Goal: Task Accomplishment & Management: Manage account settings

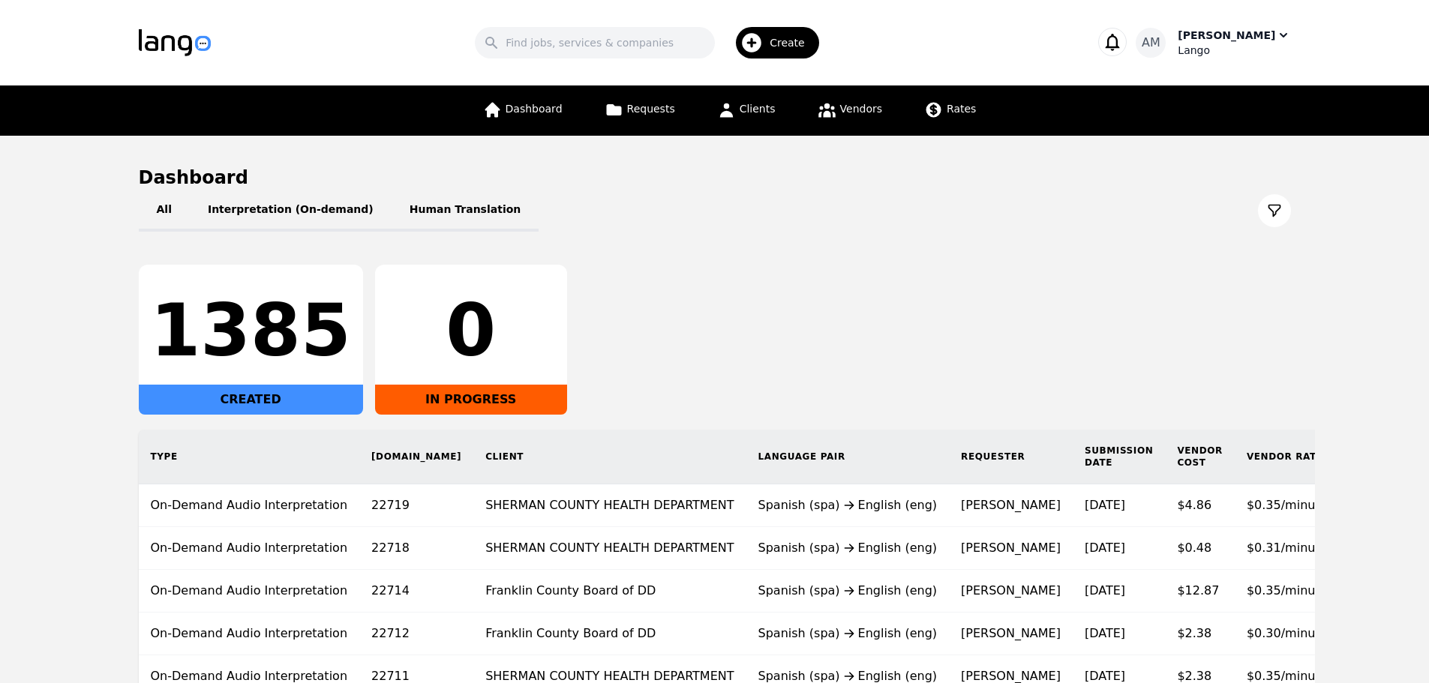
click at [1269, 43] on div "Lango" at bounding box center [1234, 50] width 113 height 15
click at [1237, 83] on link "Settings" at bounding box center [1213, 92] width 144 height 33
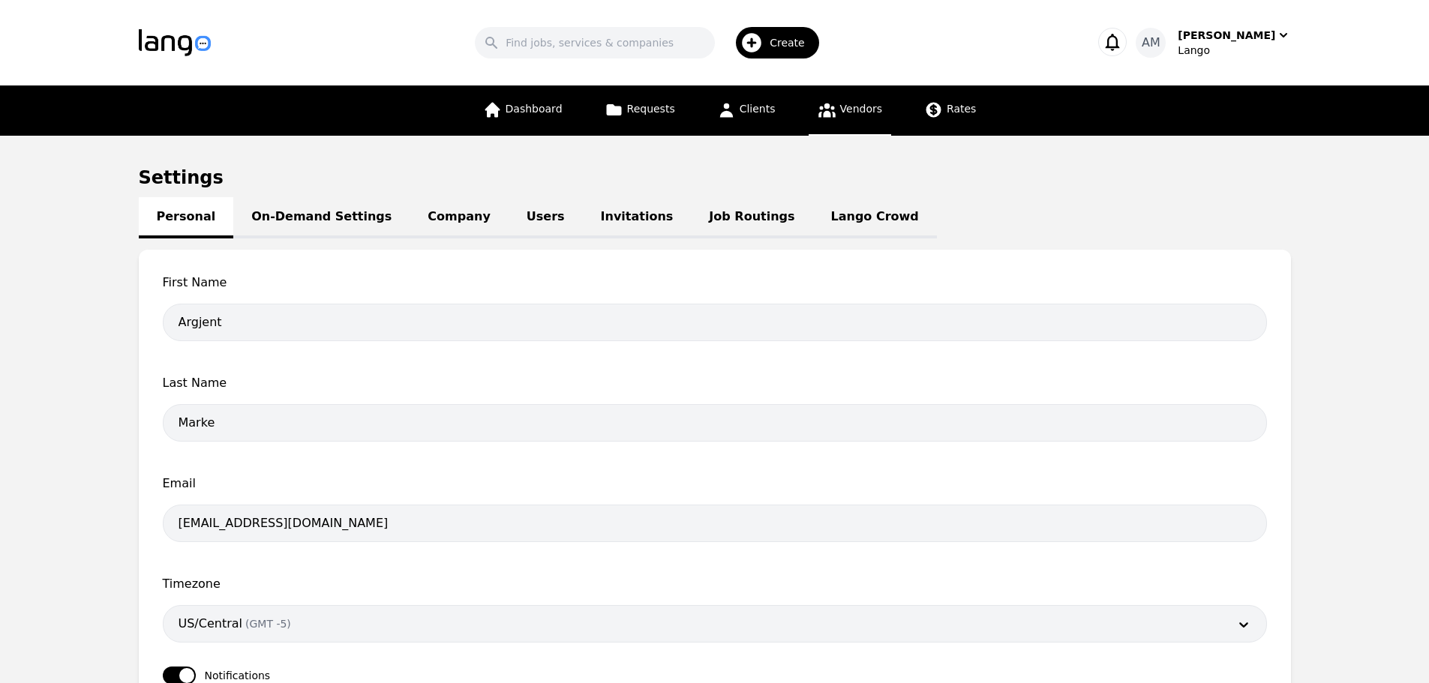
click at [859, 107] on span "Vendors" at bounding box center [861, 109] width 42 height 12
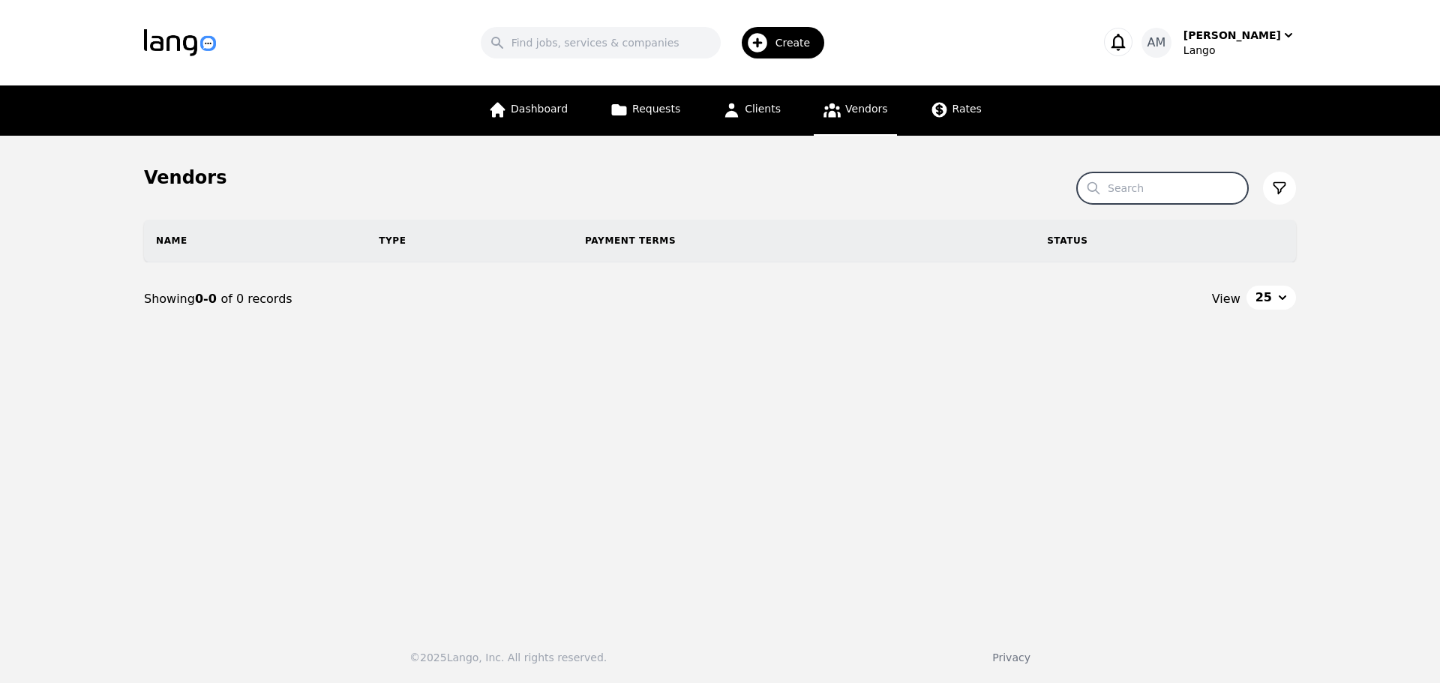
click at [1179, 173] on input "Search" at bounding box center [1162, 189] width 171 height 32
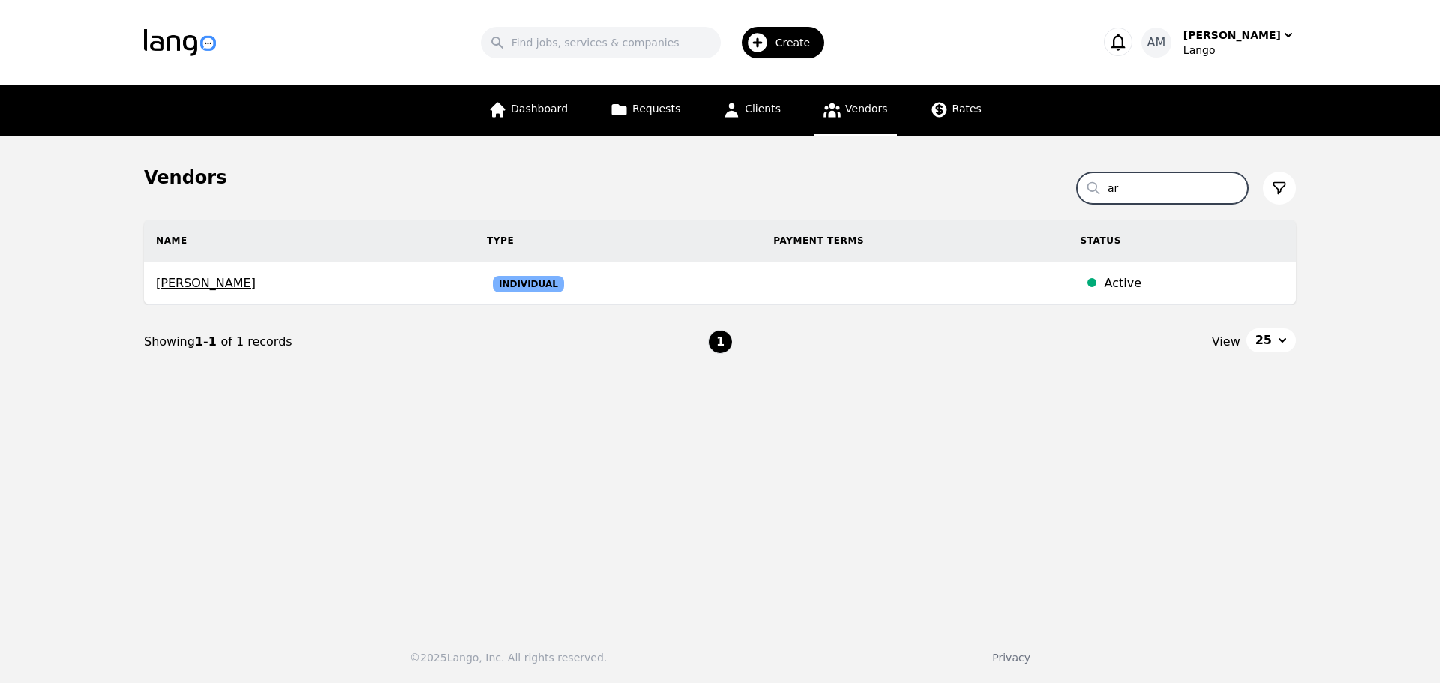
type input "a"
type input "k"
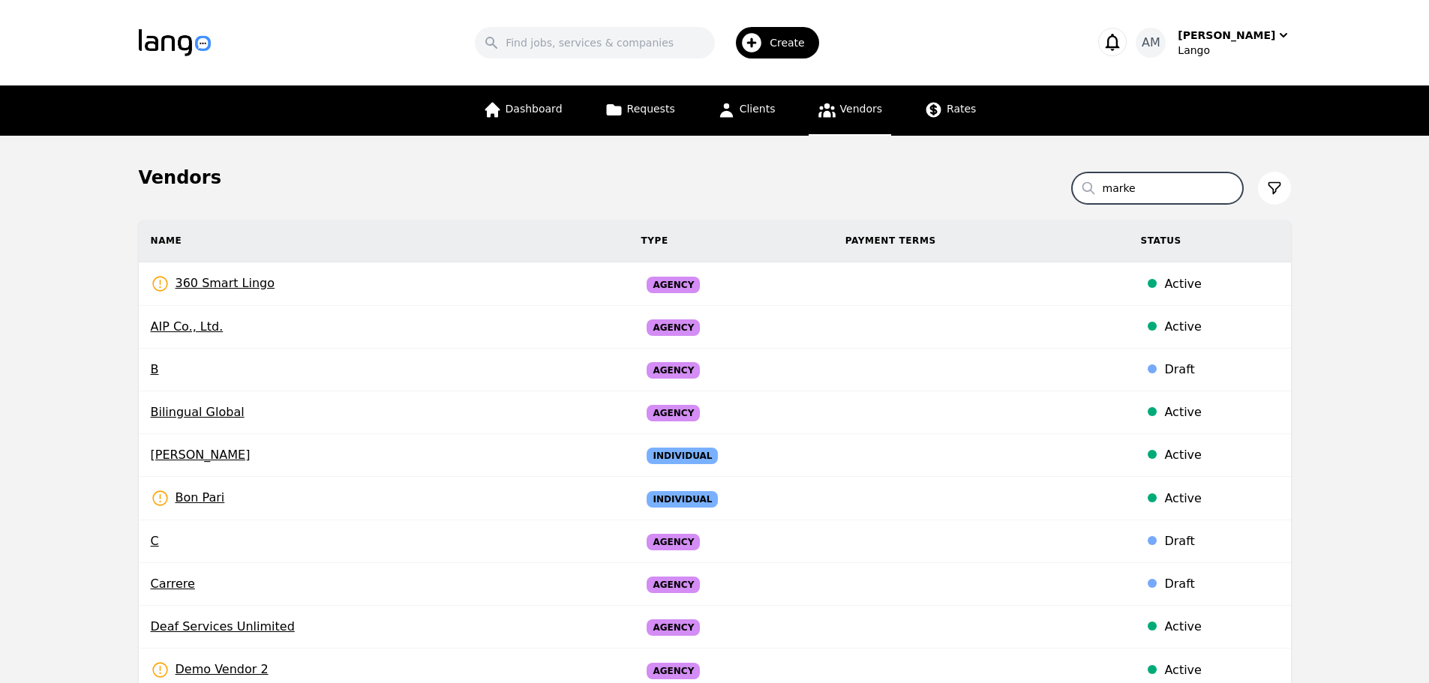
type input "marke"
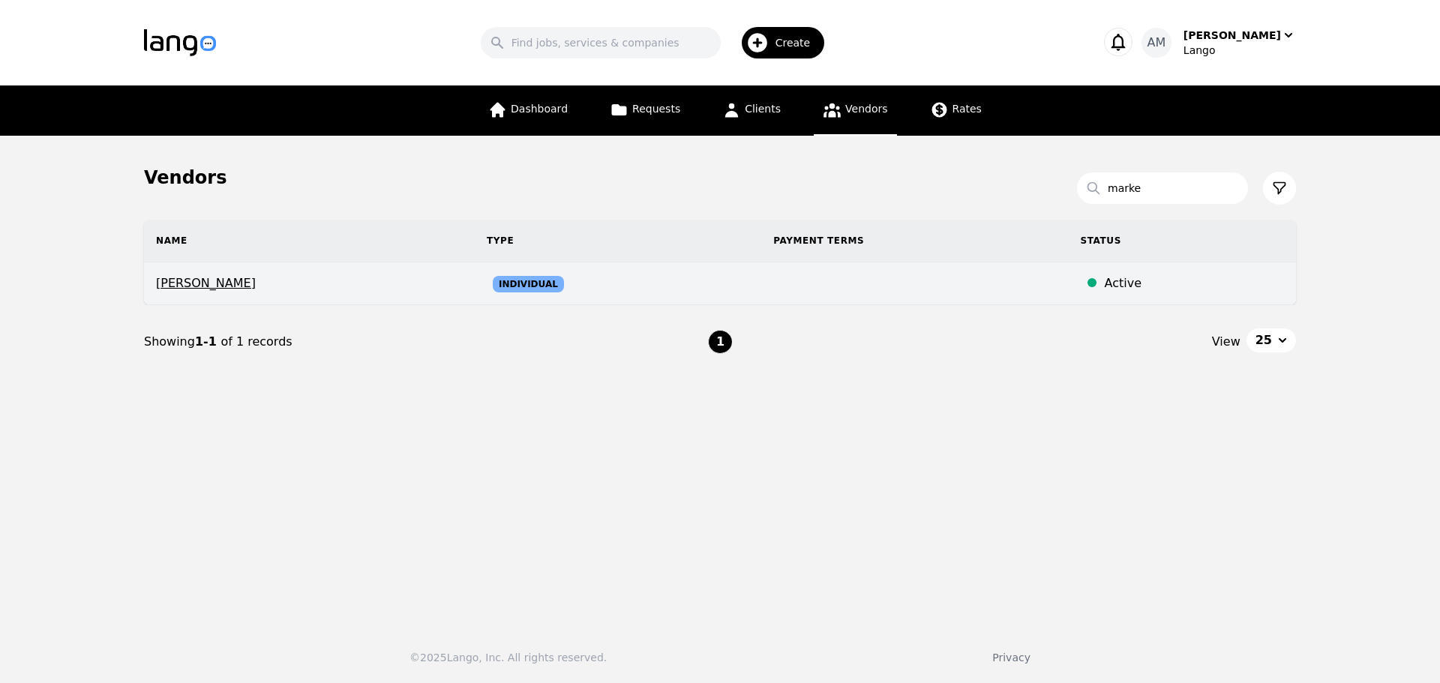
click at [224, 284] on span "[PERSON_NAME]" at bounding box center [309, 284] width 307 height 18
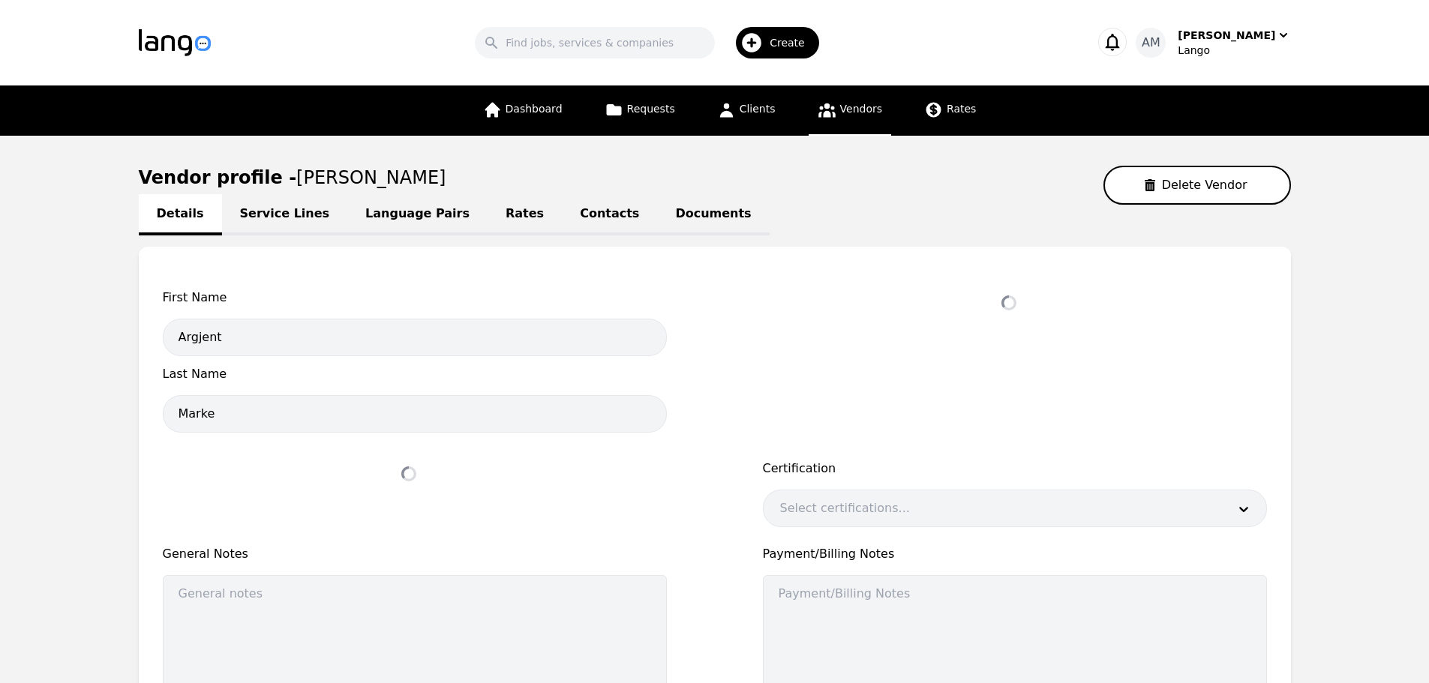
select select "active"
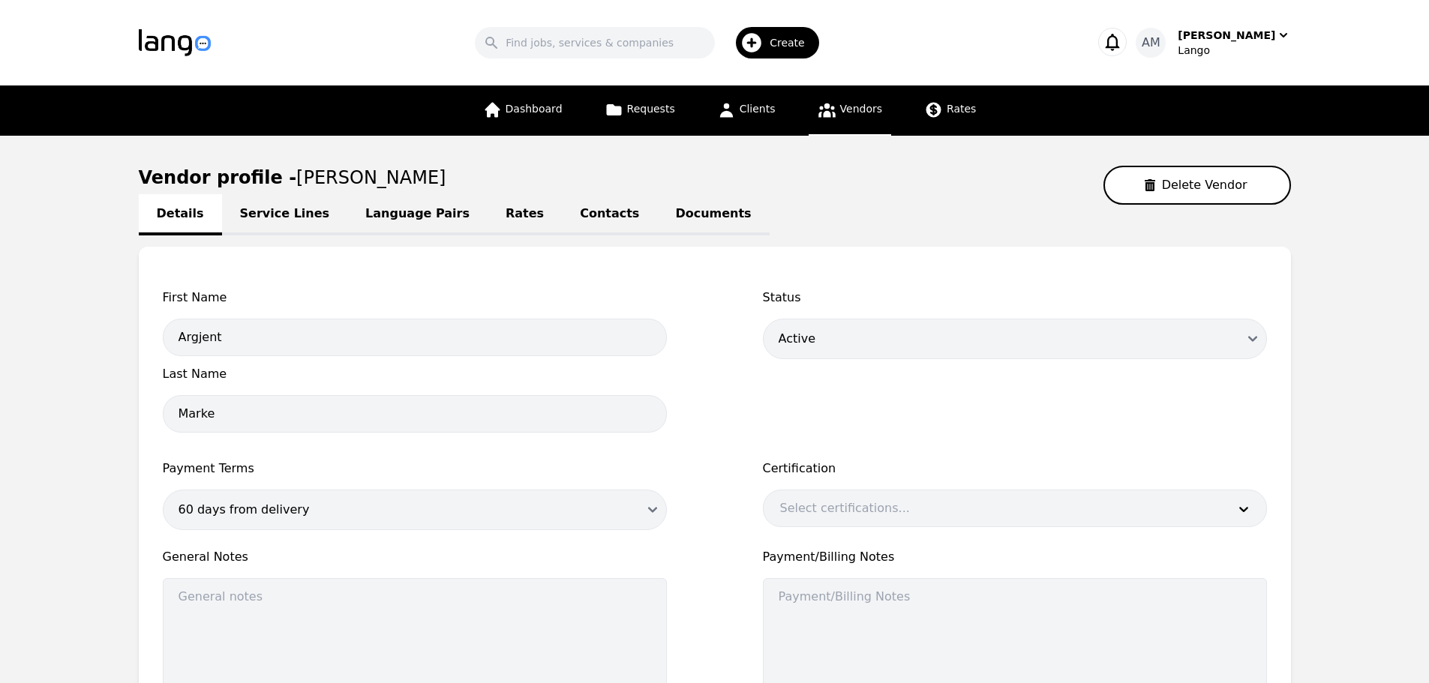
click at [818, 107] on icon at bounding box center [827, 110] width 19 height 19
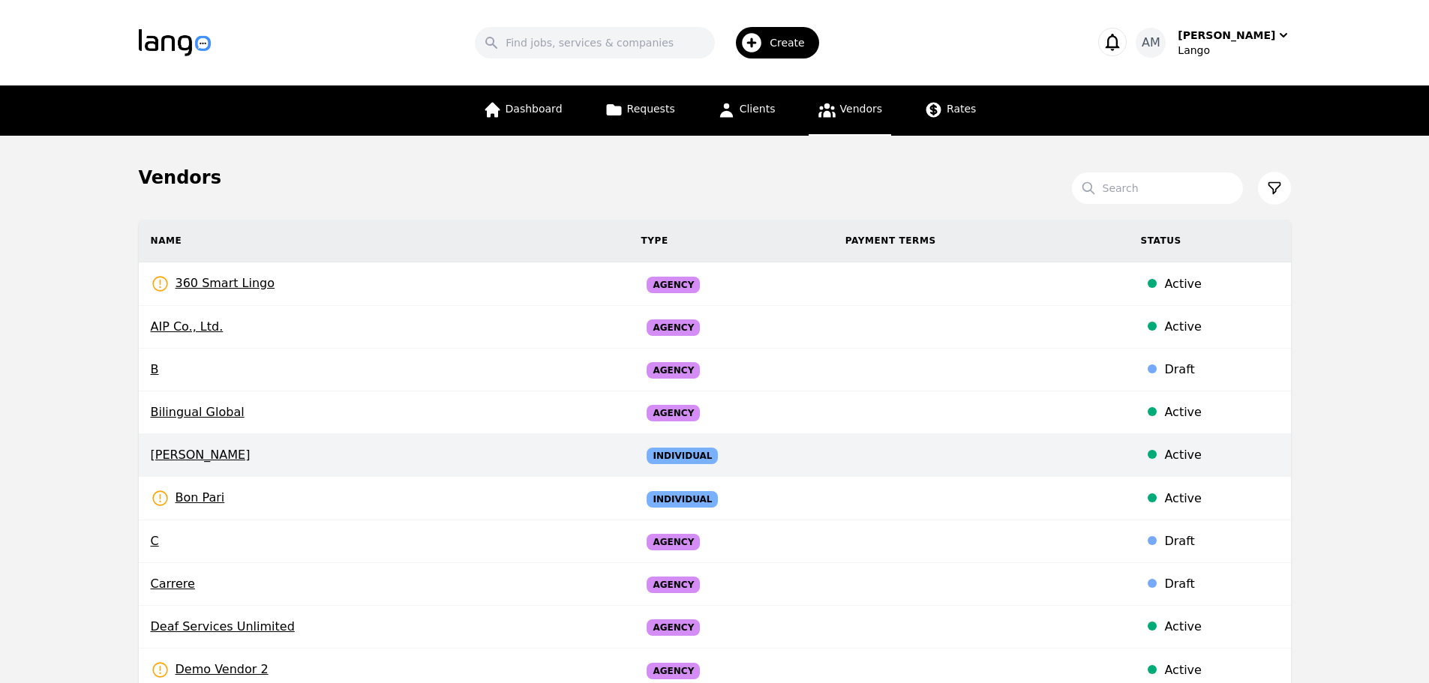
click at [179, 458] on span "[PERSON_NAME]" at bounding box center [384, 455] width 467 height 18
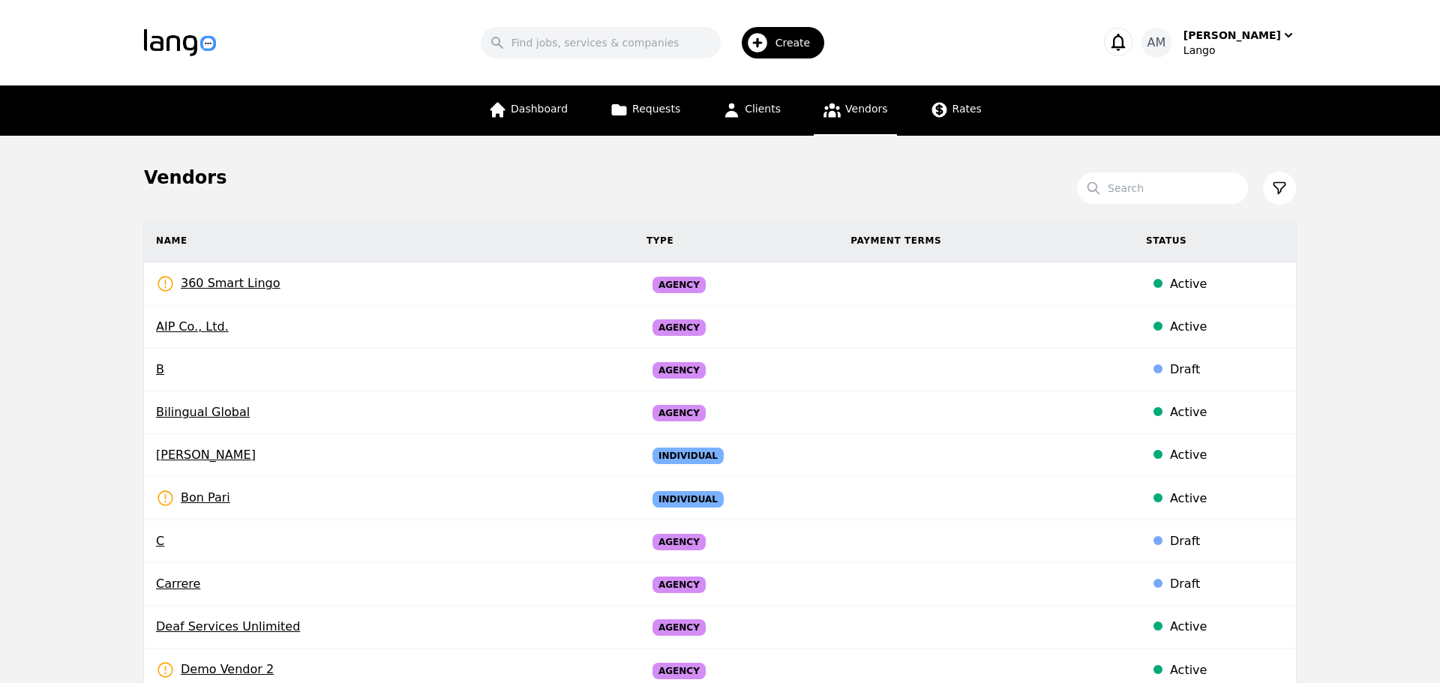
select select "active"
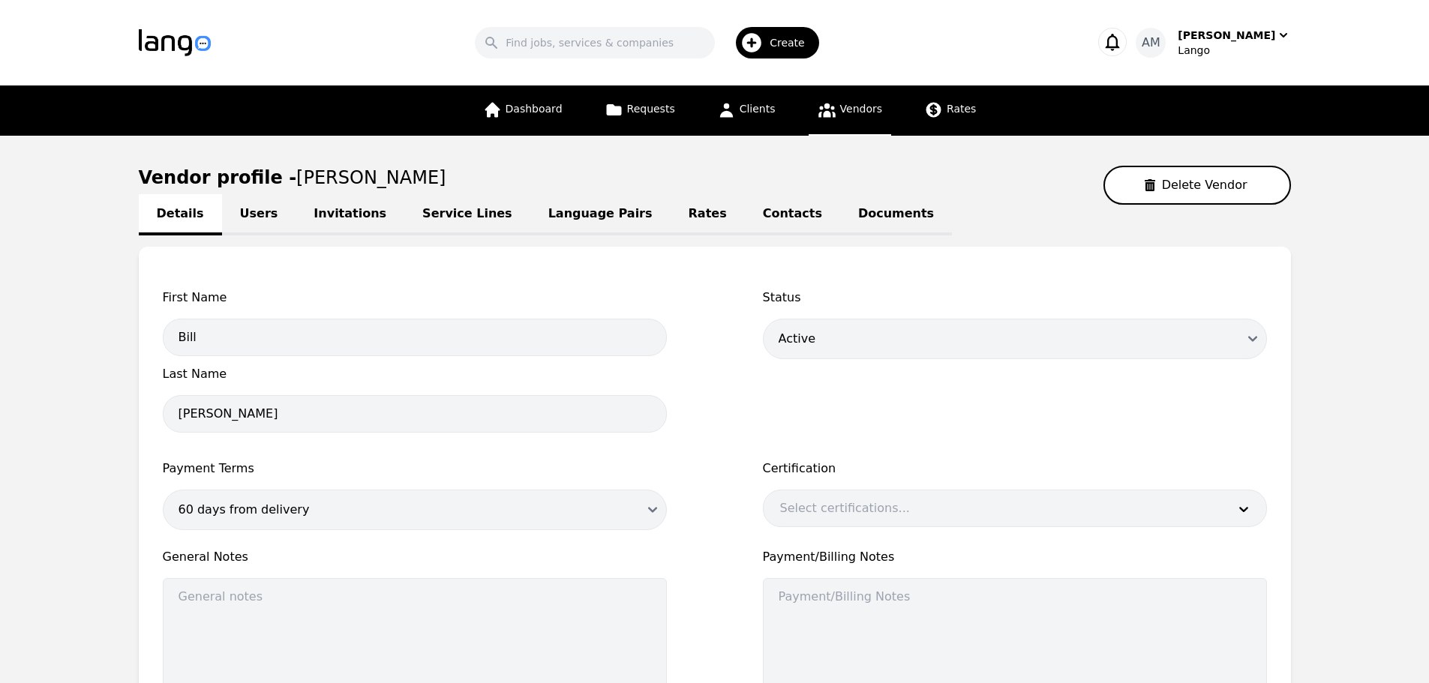
click at [671, 218] on link "Rates" at bounding box center [708, 214] width 74 height 41
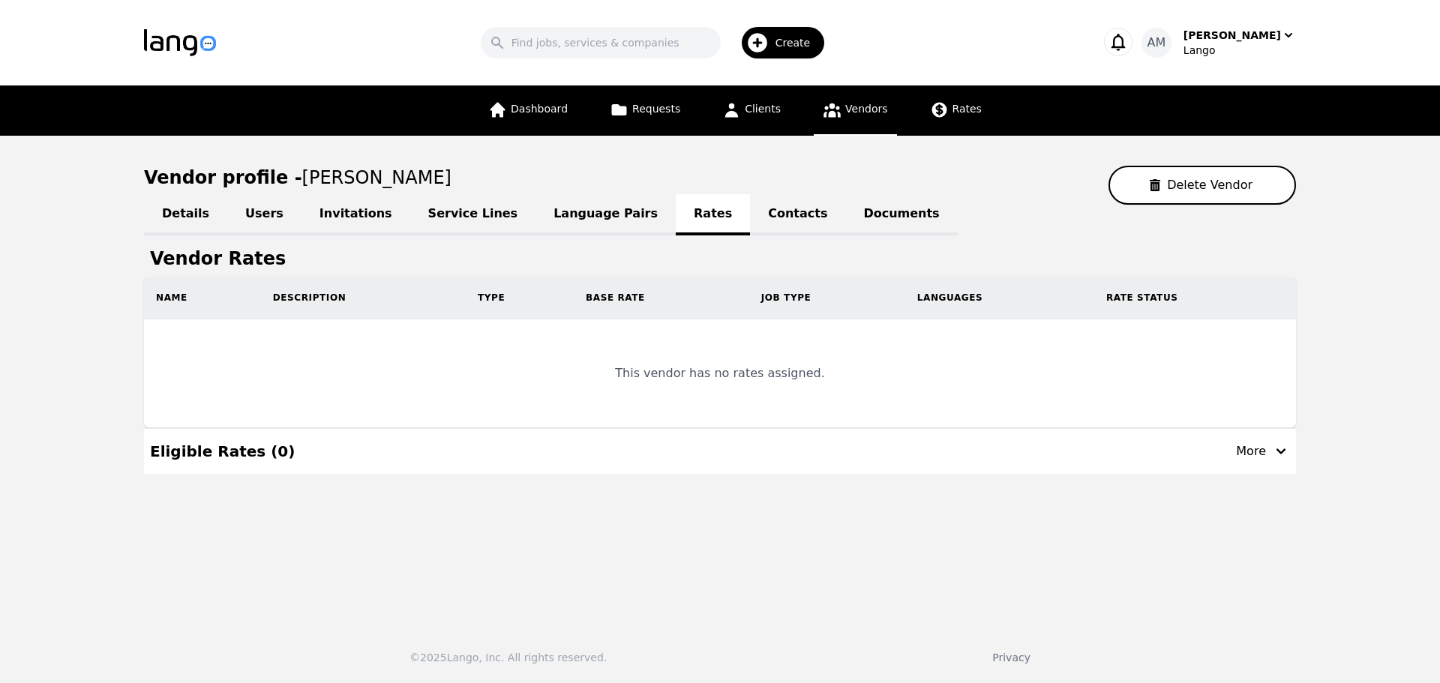
click at [550, 220] on link "Language Pairs" at bounding box center [606, 214] width 140 height 41
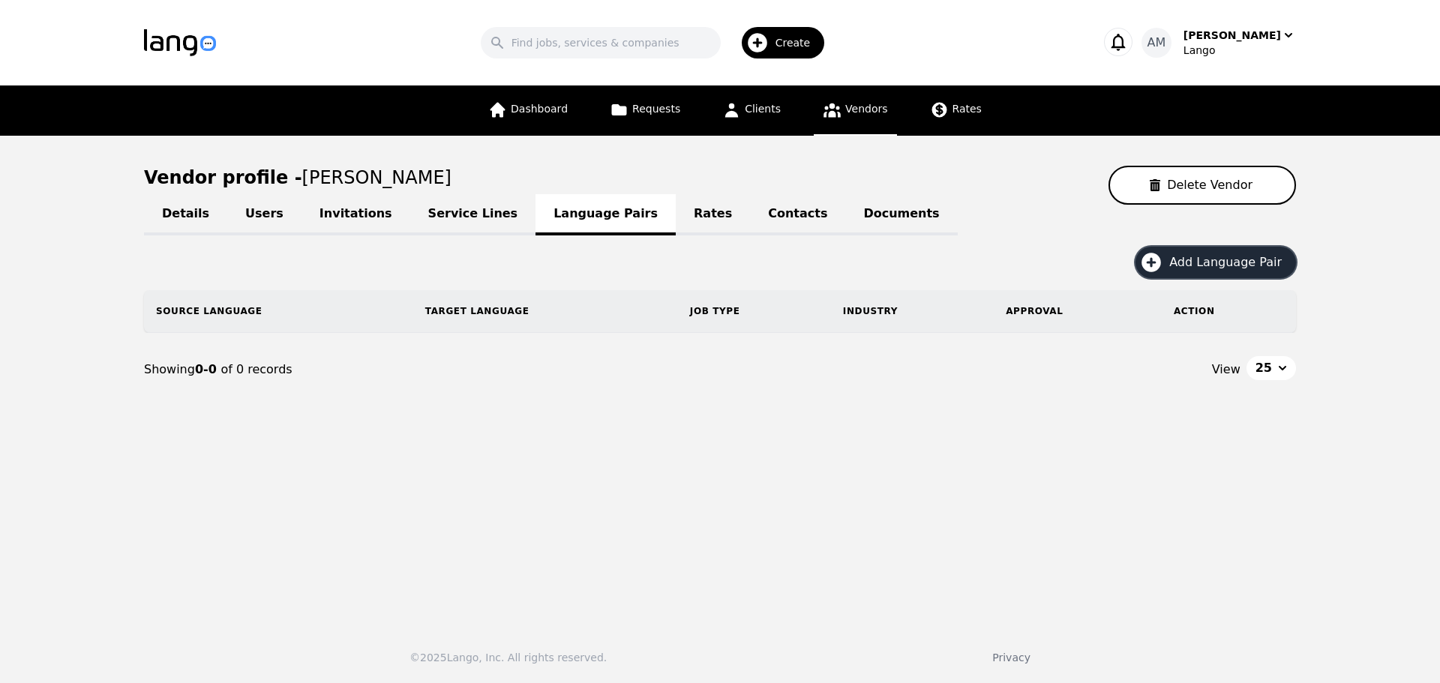
click at [1186, 253] on button "Add Language Pair" at bounding box center [1216, 263] width 161 height 32
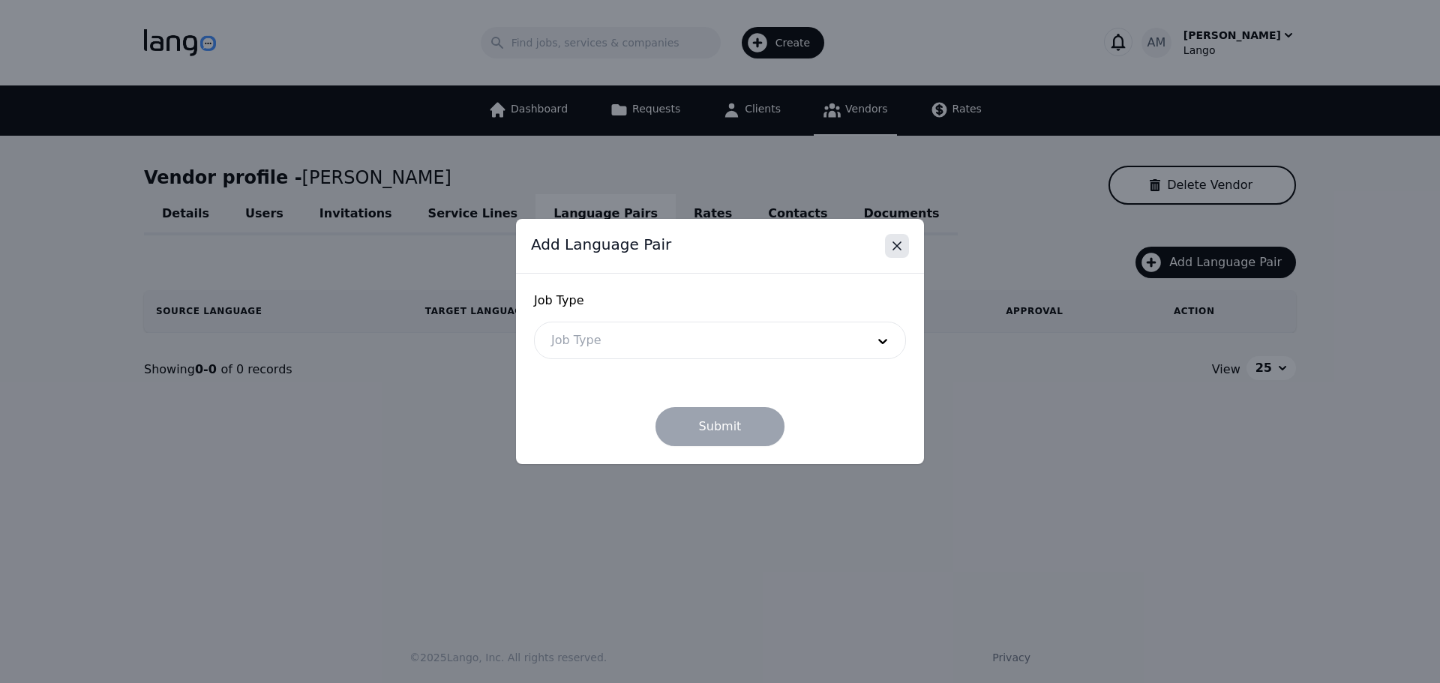
click at [897, 242] on icon "Close" at bounding box center [897, 246] width 15 height 15
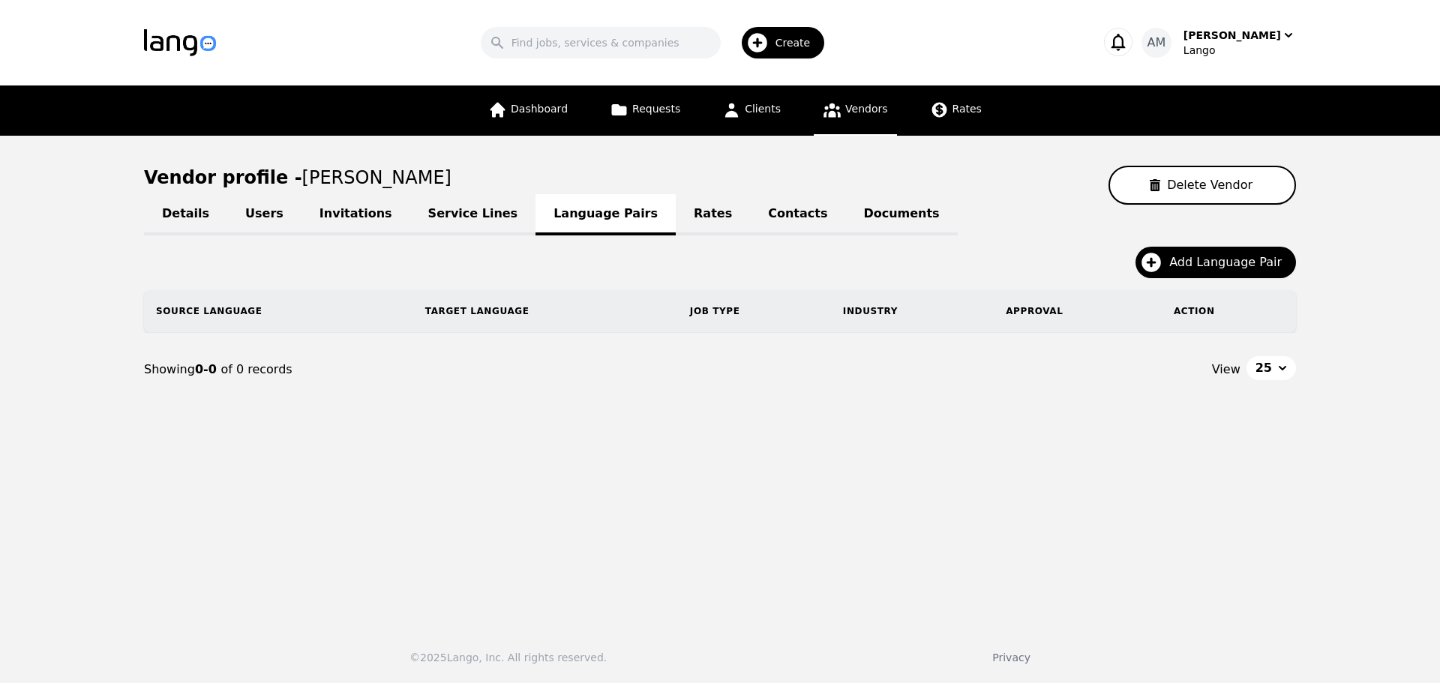
click at [280, 227] on link "Users" at bounding box center [264, 214] width 74 height 41
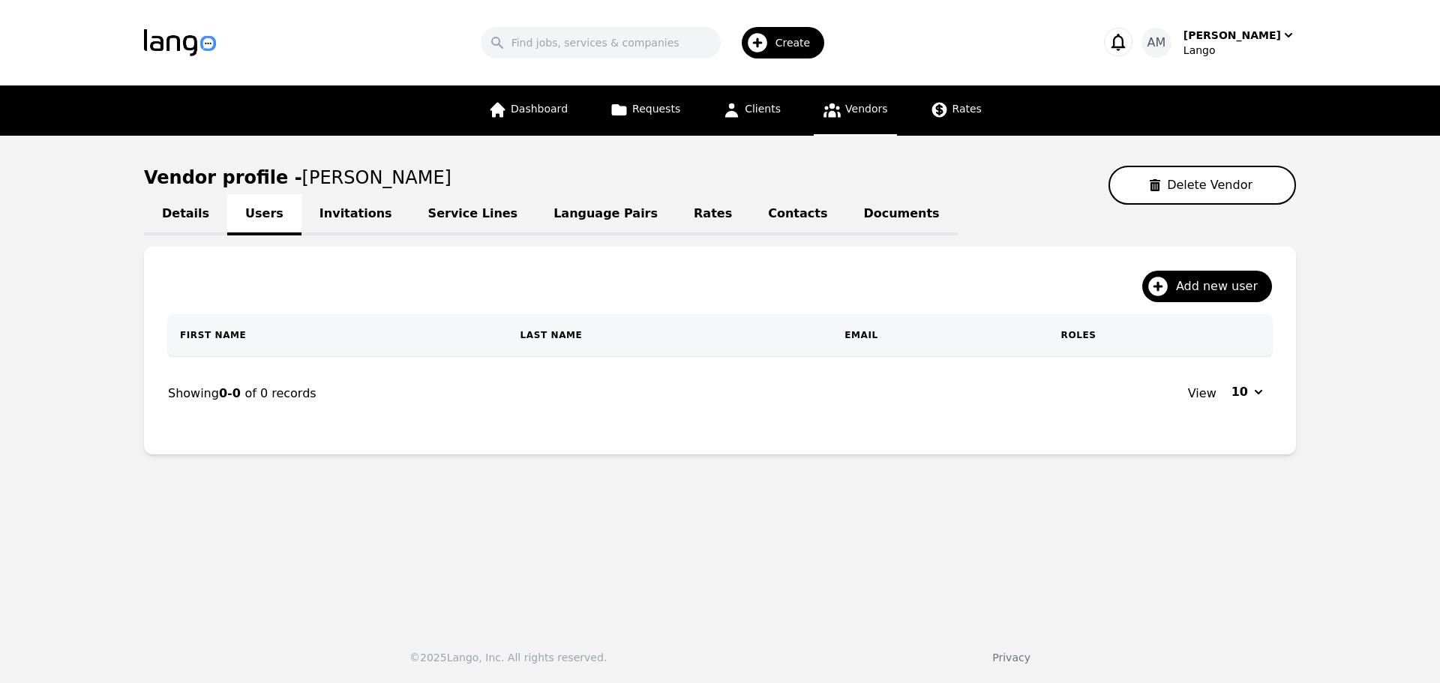
click at [832, 113] on icon at bounding box center [832, 110] width 19 height 19
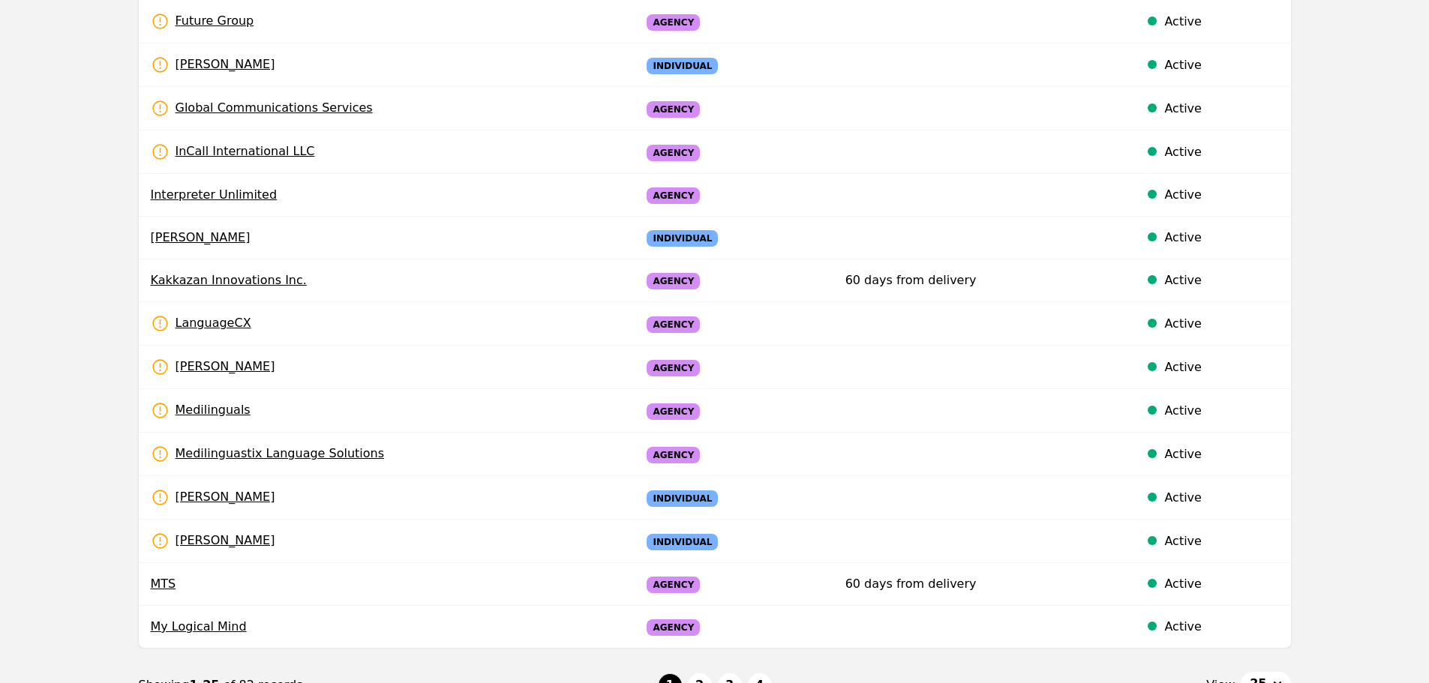
scroll to position [750, 0]
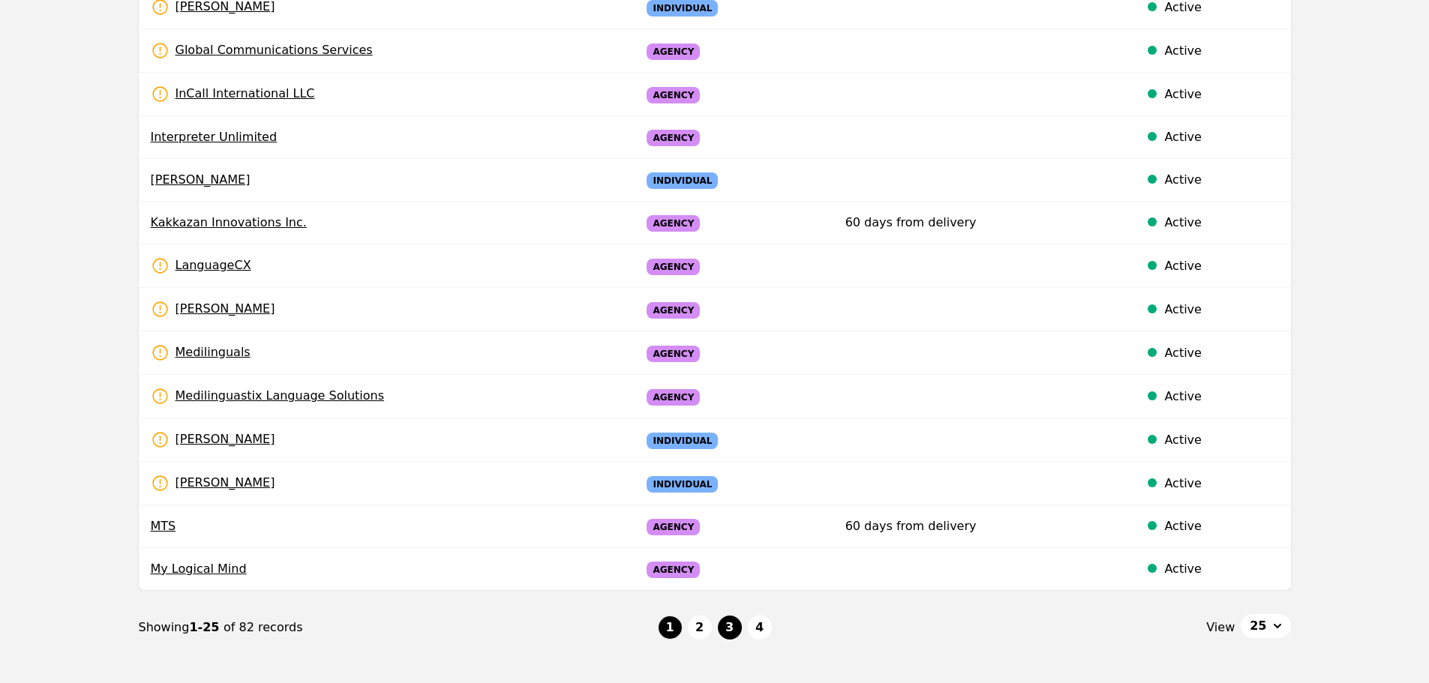
click at [729, 626] on button "3" at bounding box center [730, 628] width 24 height 24
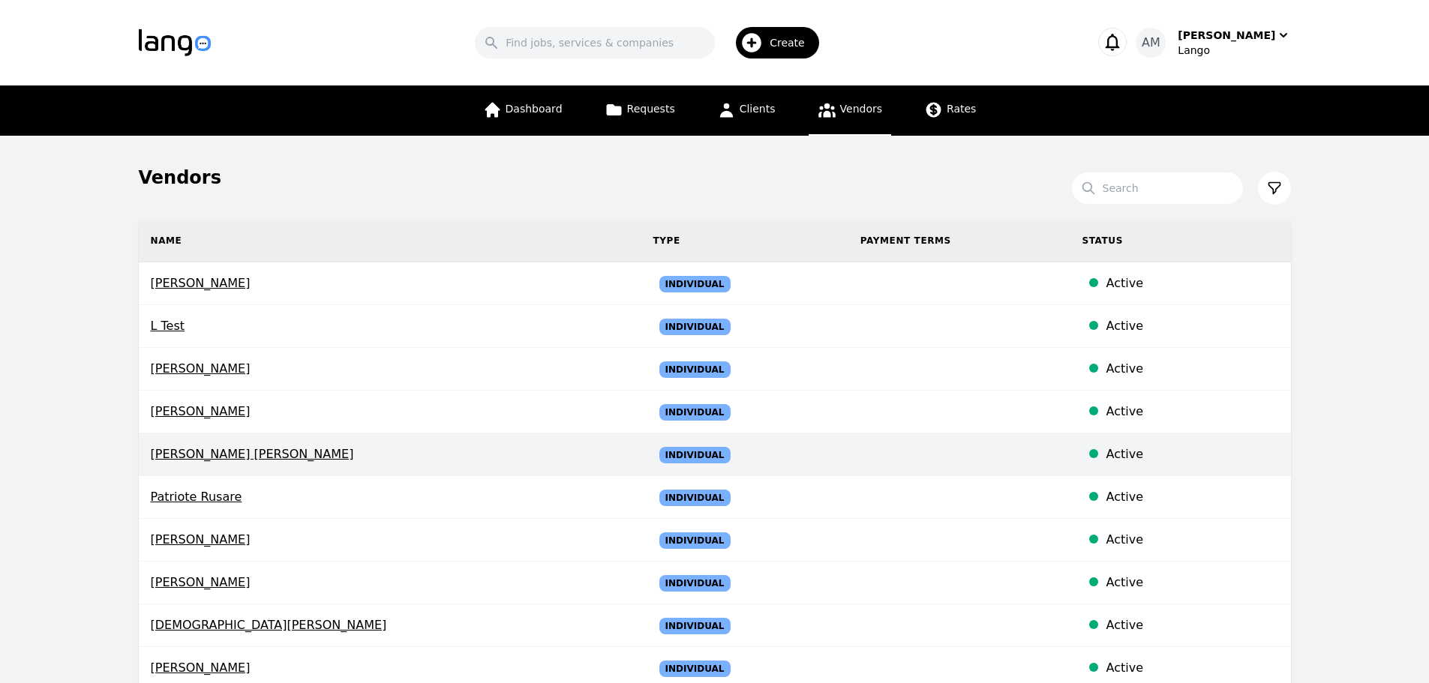
click at [240, 452] on span "[PERSON_NAME] [PERSON_NAME]" at bounding box center [390, 455] width 479 height 18
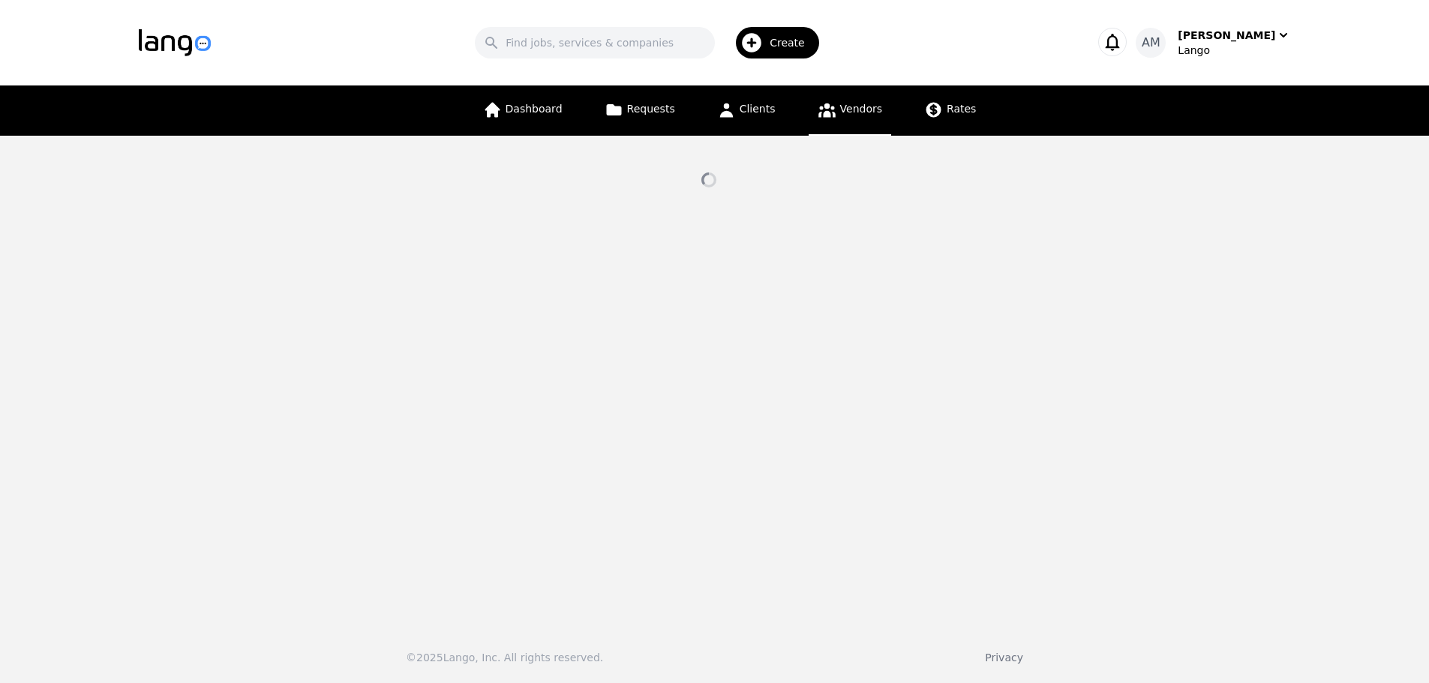
select select "active"
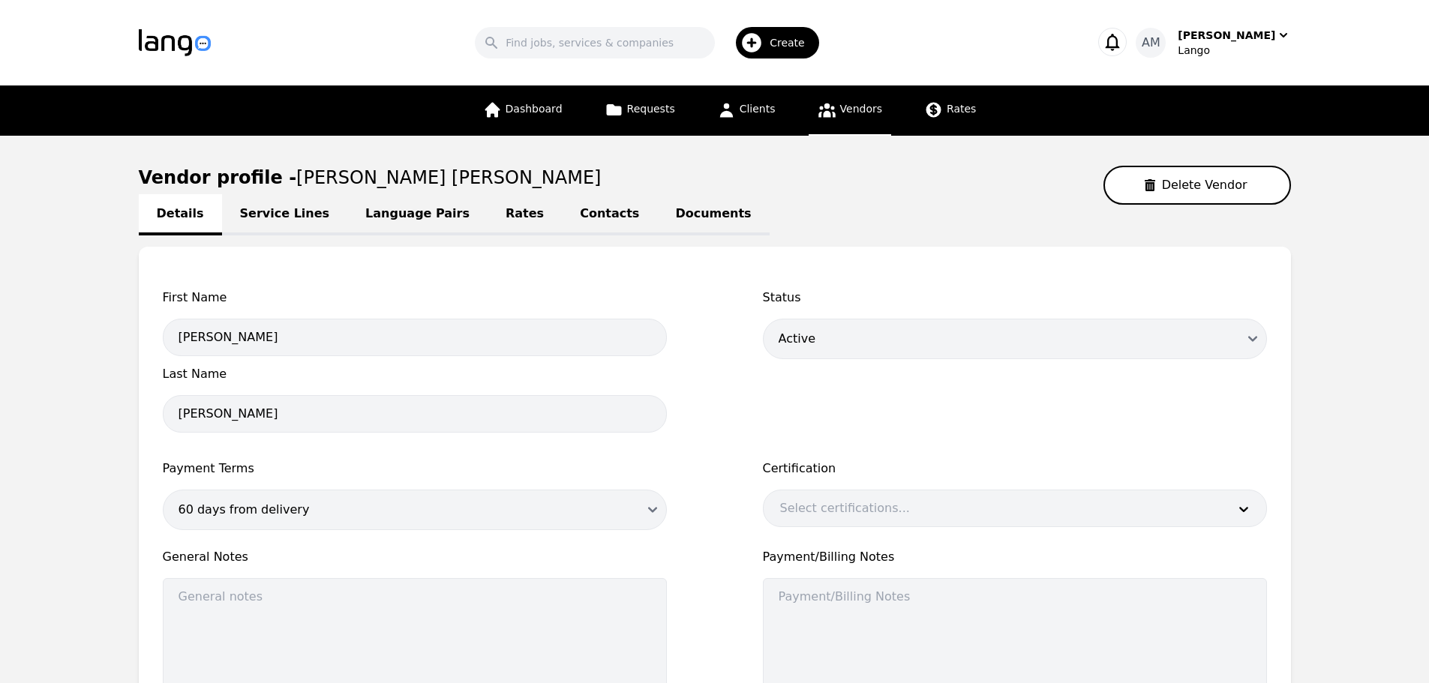
click at [488, 218] on link "Rates" at bounding box center [525, 214] width 74 height 41
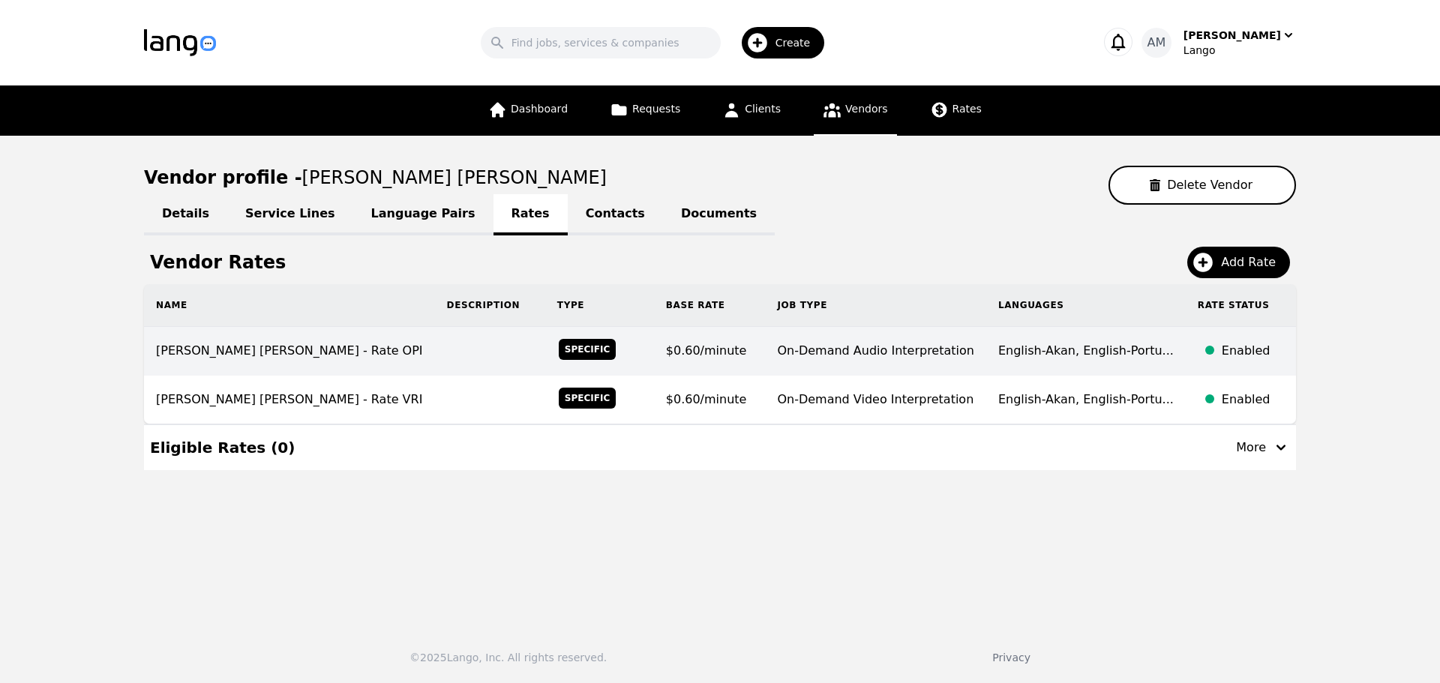
click at [654, 341] on td "$0.60/minute" at bounding box center [710, 351] width 112 height 49
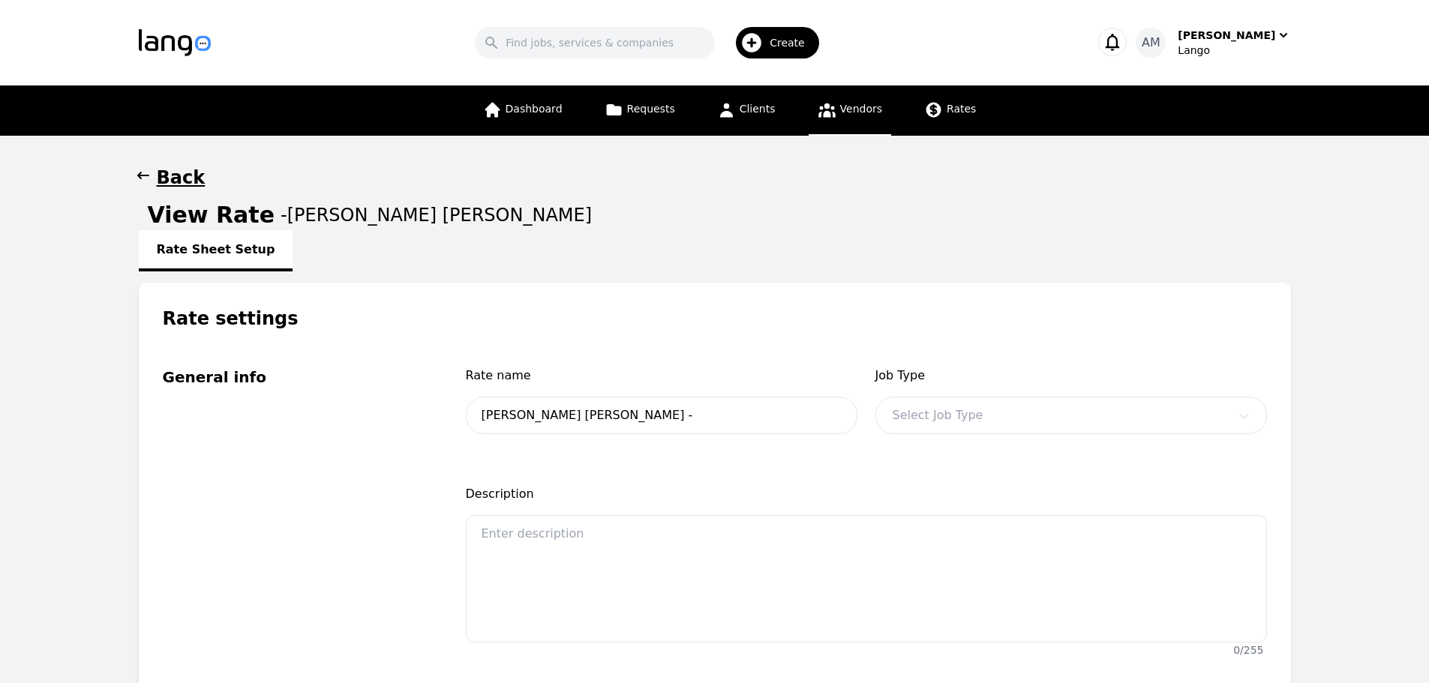
type input "[PERSON_NAME] [PERSON_NAME] - Rate OPI"
type input "0.60"
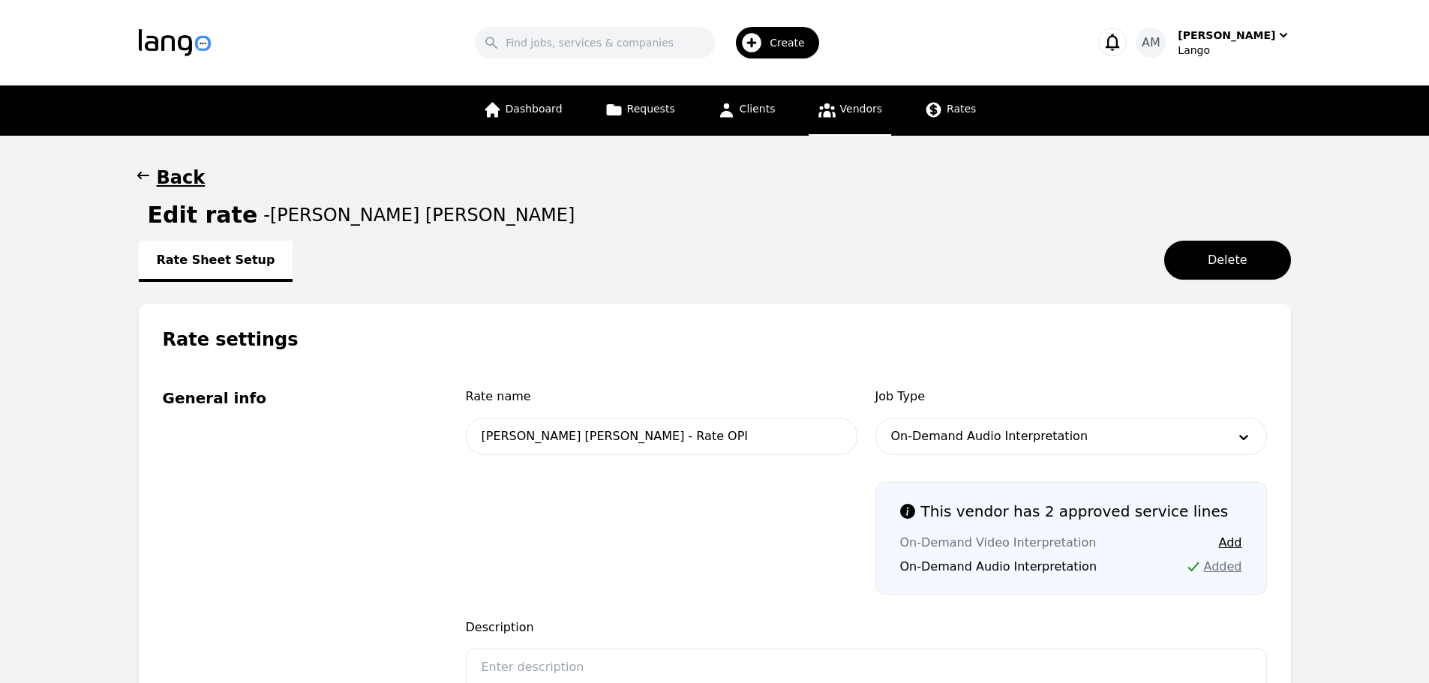
click at [172, 182] on h1 "Back" at bounding box center [181, 178] width 49 height 24
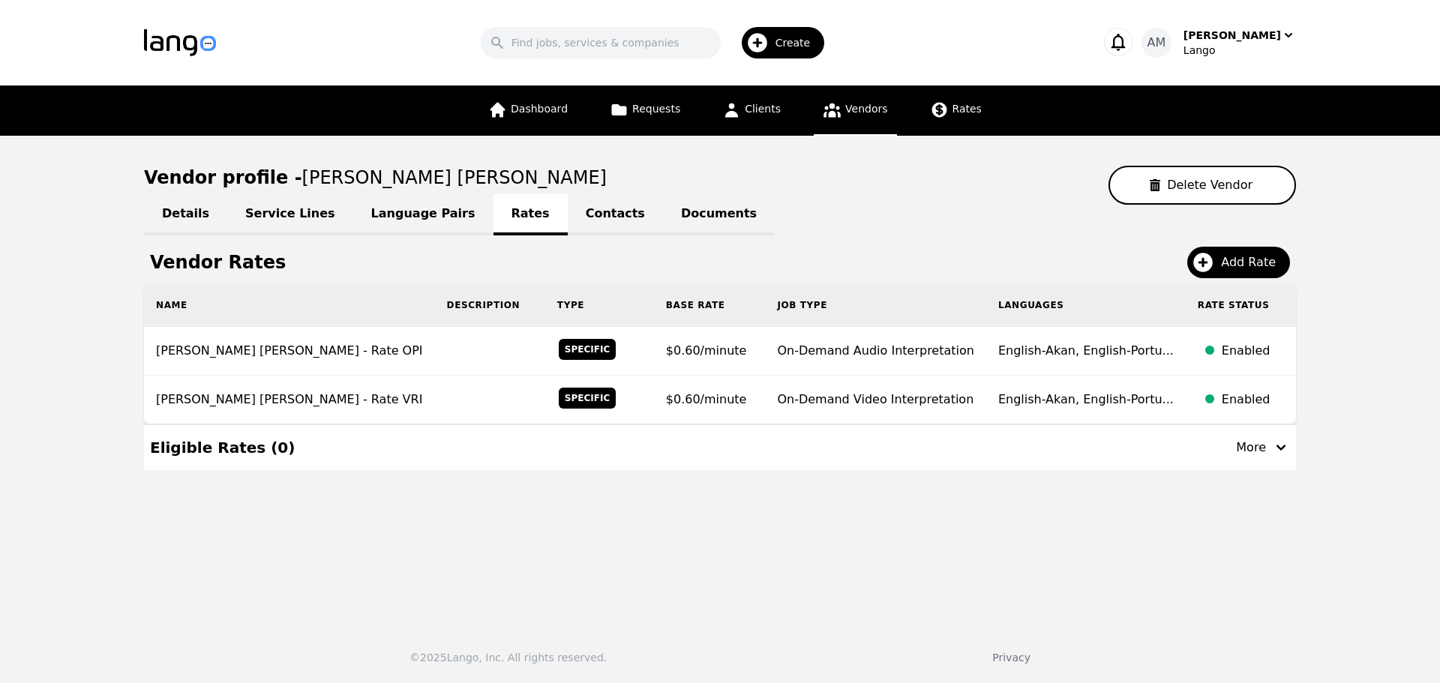
click at [397, 226] on link "Language Pairs" at bounding box center [423, 214] width 140 height 41
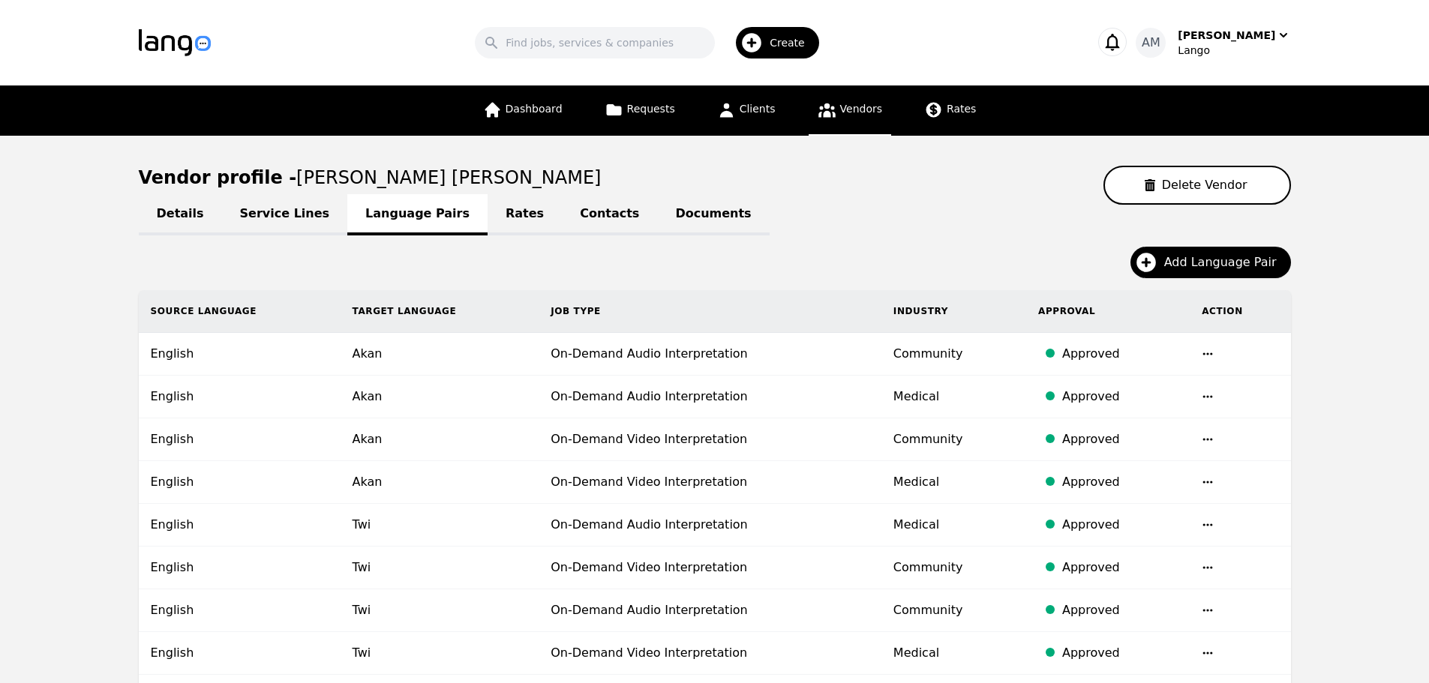
click at [488, 221] on link "Rates" at bounding box center [525, 214] width 74 height 41
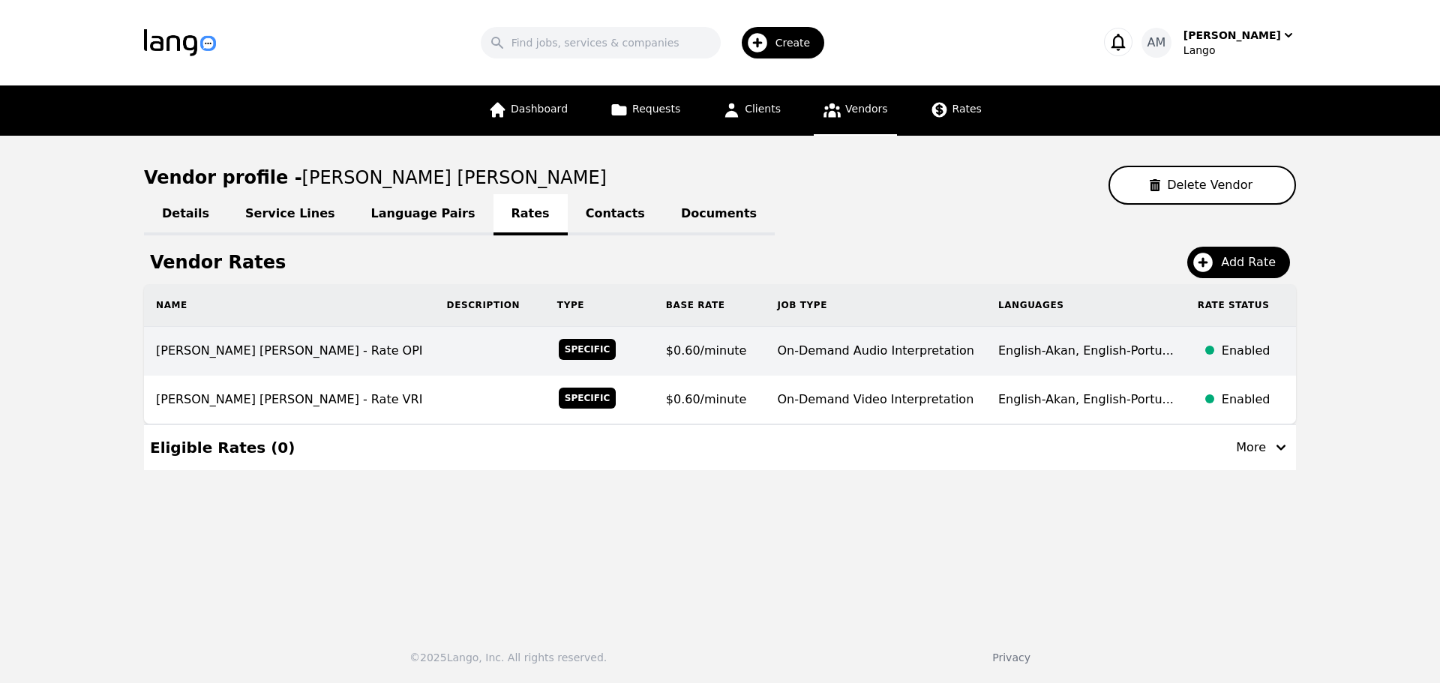
click at [803, 367] on td "On-Demand Audio Interpretation" at bounding box center [875, 351] width 221 height 49
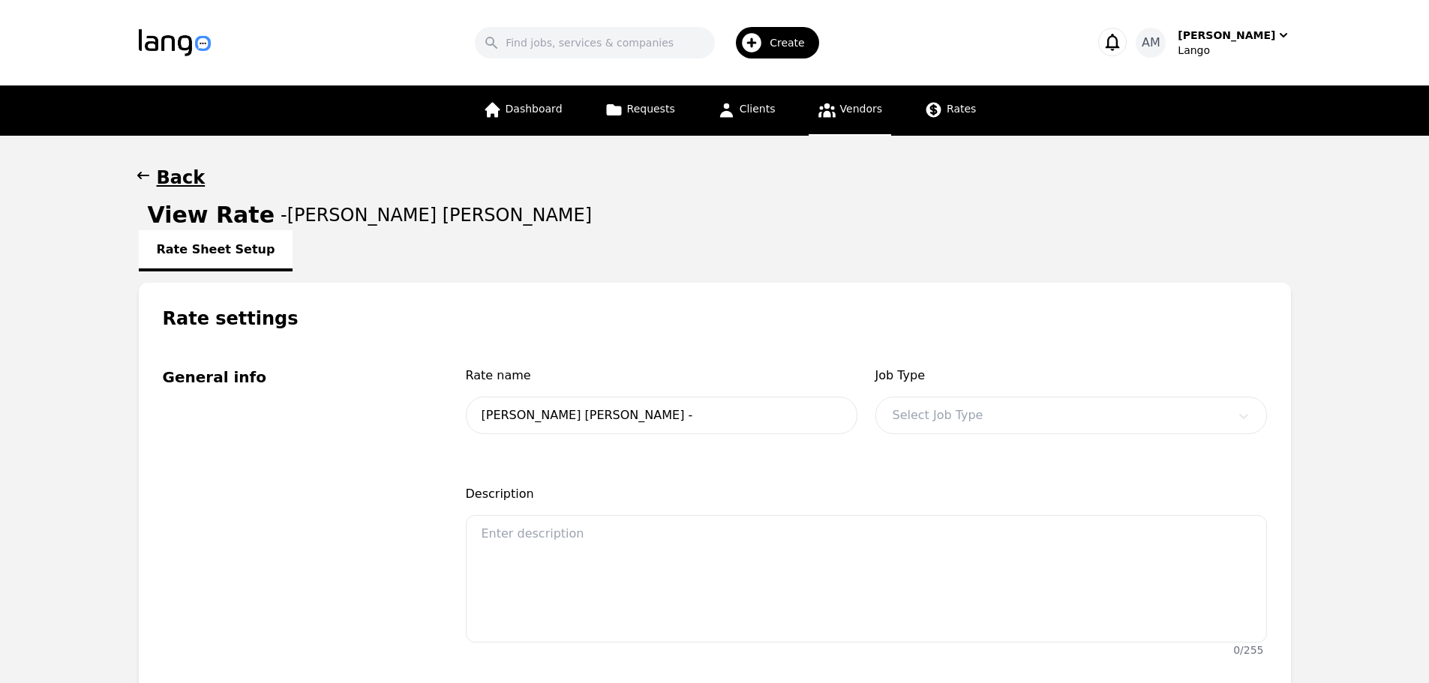
type input "[PERSON_NAME] [PERSON_NAME] - Rate OPI"
type input "0.60"
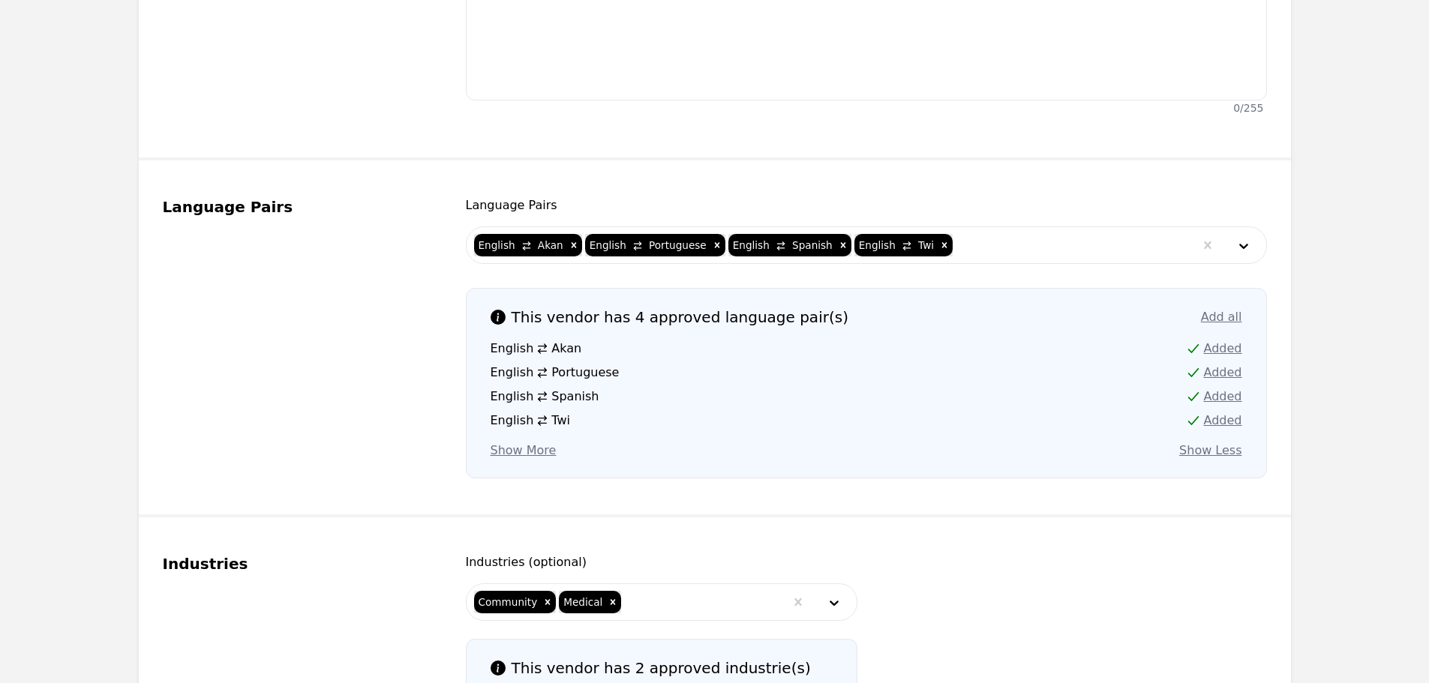
scroll to position [675, 0]
